Goal: Book appointment/travel/reservation

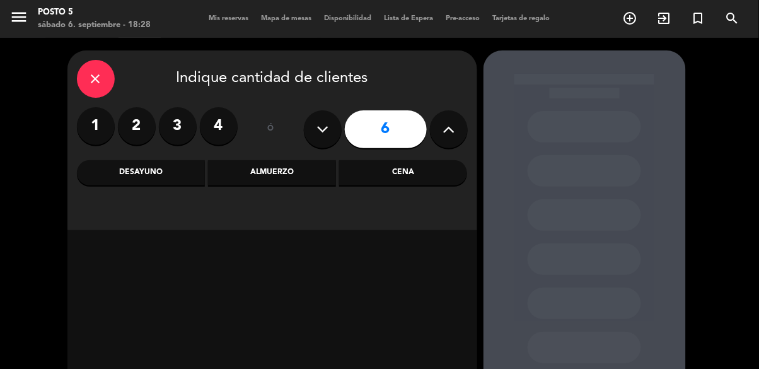
click at [274, 174] on div "Almuerzo" at bounding box center [272, 172] width 128 height 25
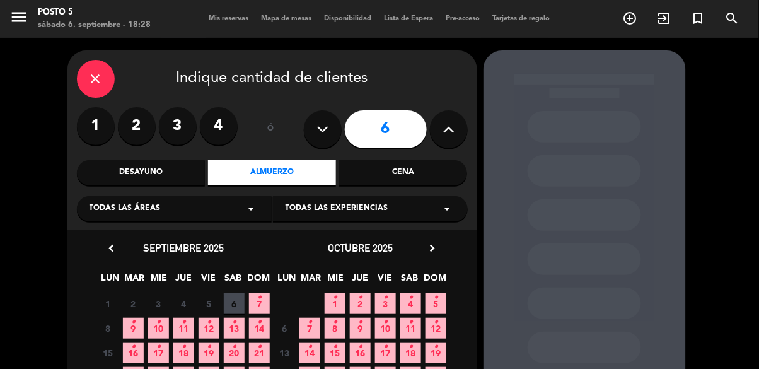
click at [259, 303] on icon "•" at bounding box center [259, 298] width 4 height 20
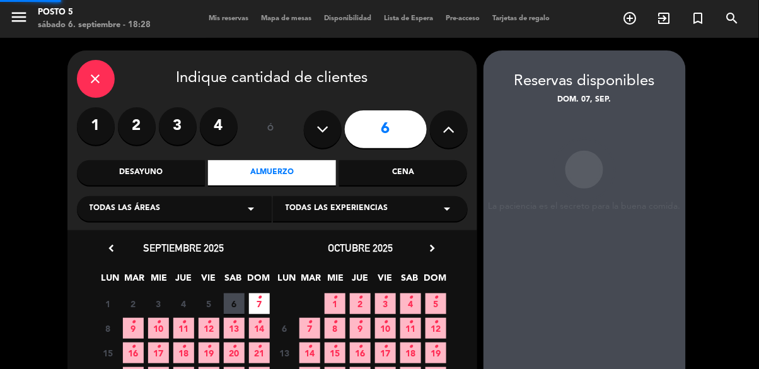
scroll to position [50, 0]
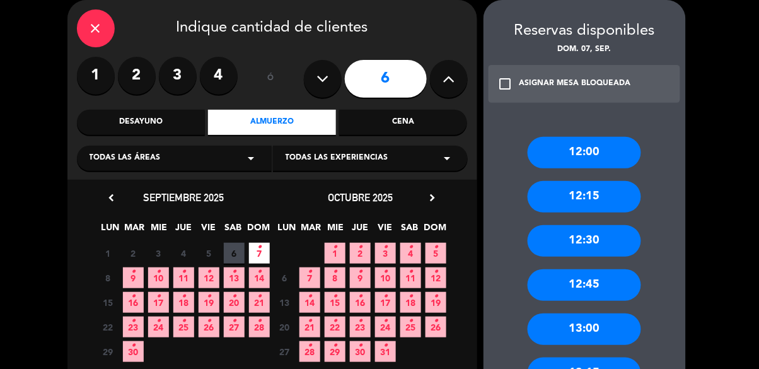
click at [604, 242] on div "12:30" at bounding box center [585, 241] width 114 height 32
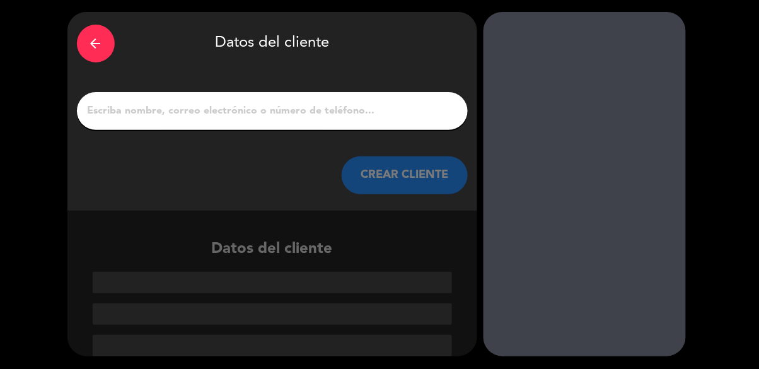
scroll to position [0, 0]
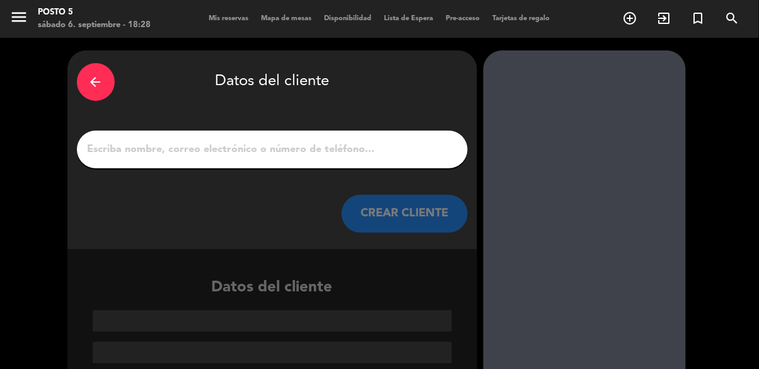
click at [396, 143] on input "1" at bounding box center [272, 150] width 372 height 18
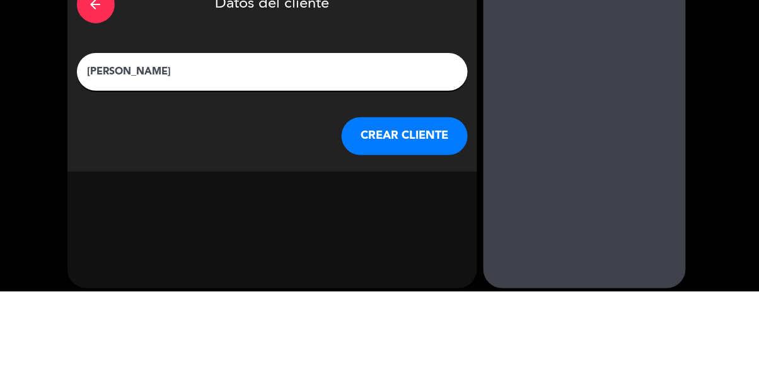
type input "[PERSON_NAME]"
click at [539, 146] on div at bounding box center [585, 207] width 202 height 315
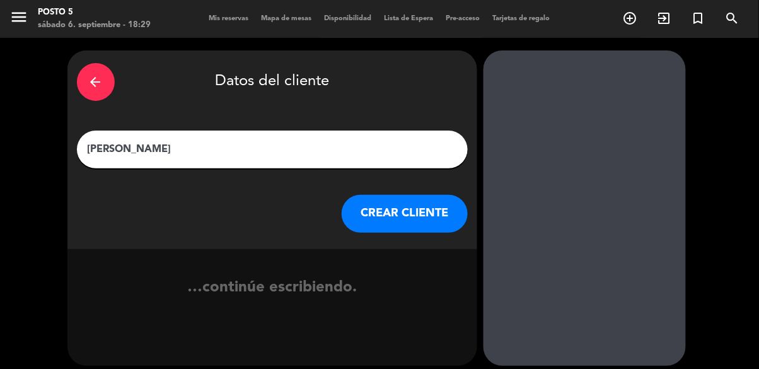
click at [399, 206] on button "CREAR CLIENTE" at bounding box center [405, 214] width 126 height 38
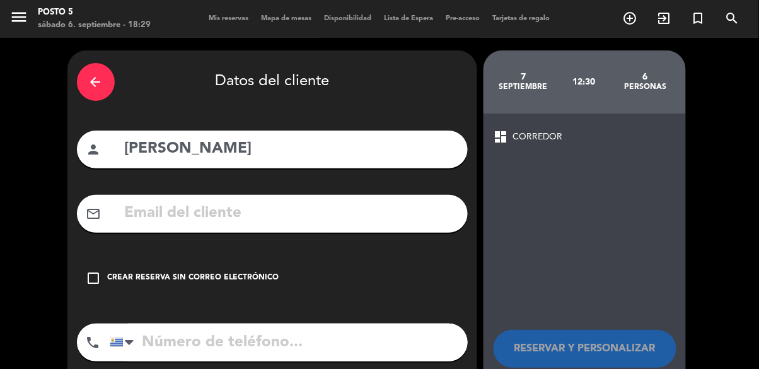
click at [98, 277] on icon "check_box_outline_blank" at bounding box center [93, 278] width 15 height 15
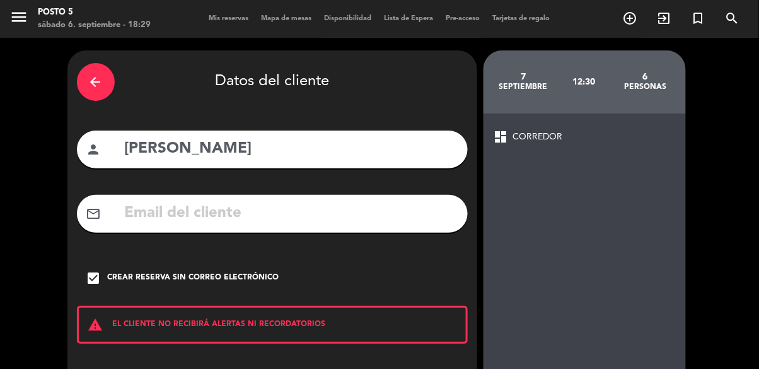
scroll to position [56, 0]
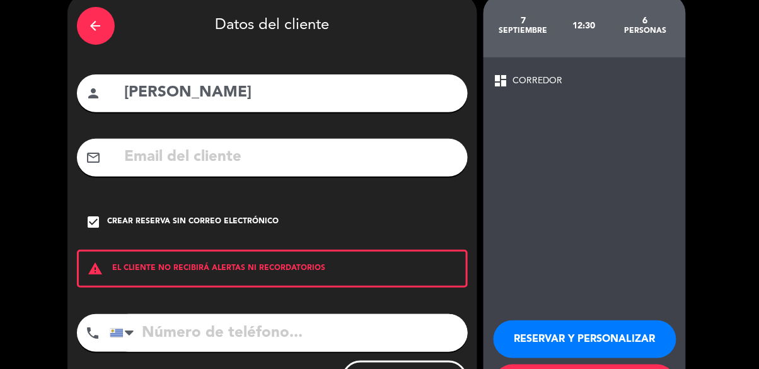
click at [626, 334] on button "RESERVAR Y PERSONALIZAR" at bounding box center [585, 339] width 183 height 38
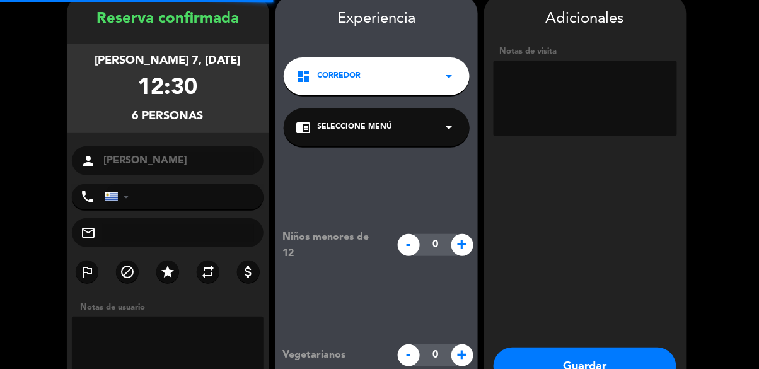
scroll to position [50, 0]
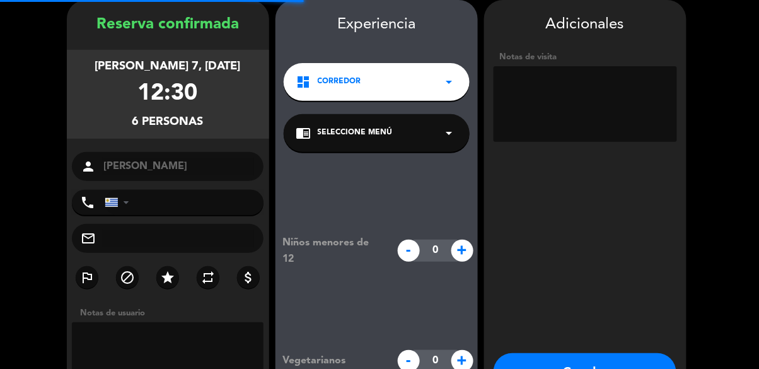
click at [629, 105] on textarea at bounding box center [586, 104] width 184 height 76
type textarea "Mesa redonda"
click at [731, 130] on booking-confirmed "Reserva confirmada [PERSON_NAME] 7, [DATE] 12:30 6 personas person [PERSON_NAME…" at bounding box center [380, 220] width 734 height 441
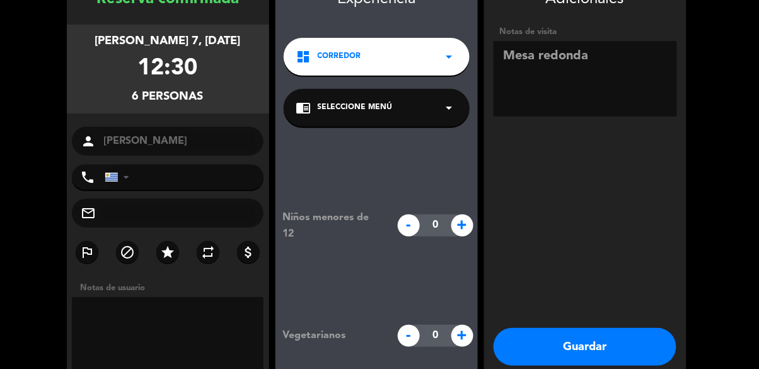
click at [561, 361] on button "Guardar" at bounding box center [585, 347] width 183 height 38
